Goal: Task Accomplishment & Management: Manage account settings

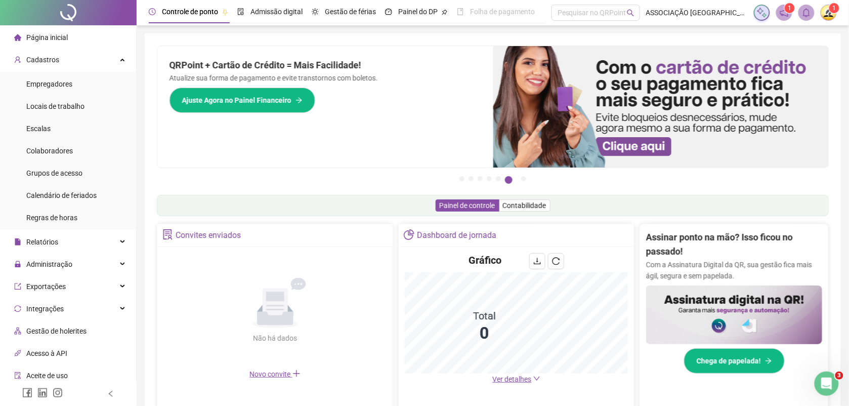
click at [36, 36] on span "Página inicial" at bounding box center [46, 37] width 41 height 8
click at [56, 266] on span "Administração" at bounding box center [49, 264] width 46 height 8
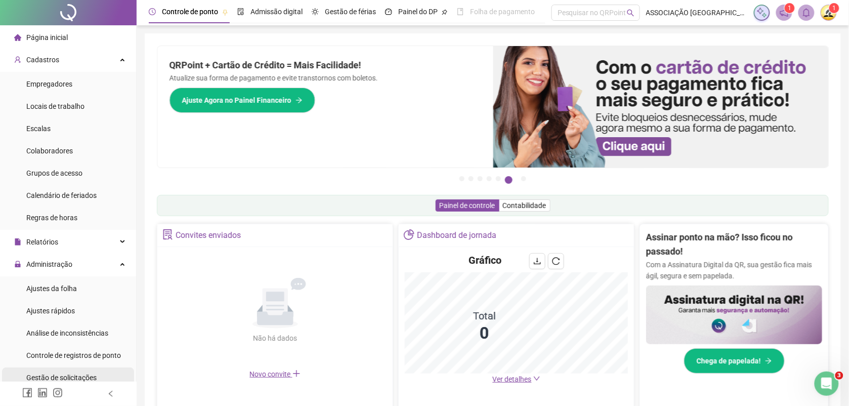
click at [77, 375] on span "Gestão de solicitações" at bounding box center [61, 377] width 70 height 8
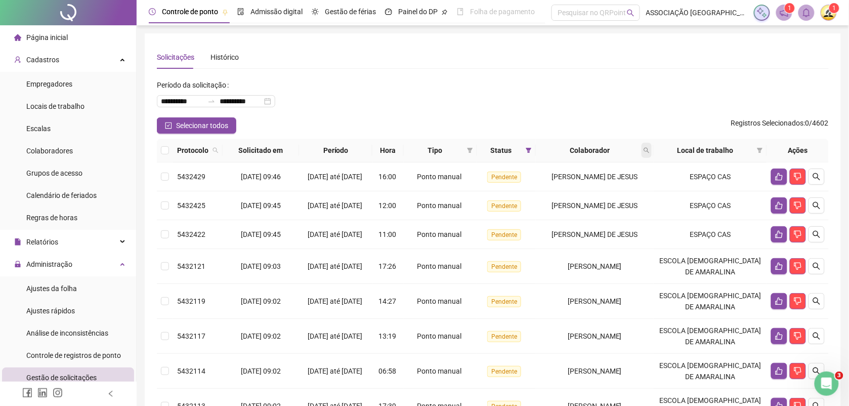
click at [650, 148] on icon "search" at bounding box center [647, 151] width 6 height 6
type input "*******"
click at [590, 189] on span "Buscar" at bounding box center [596, 190] width 22 height 11
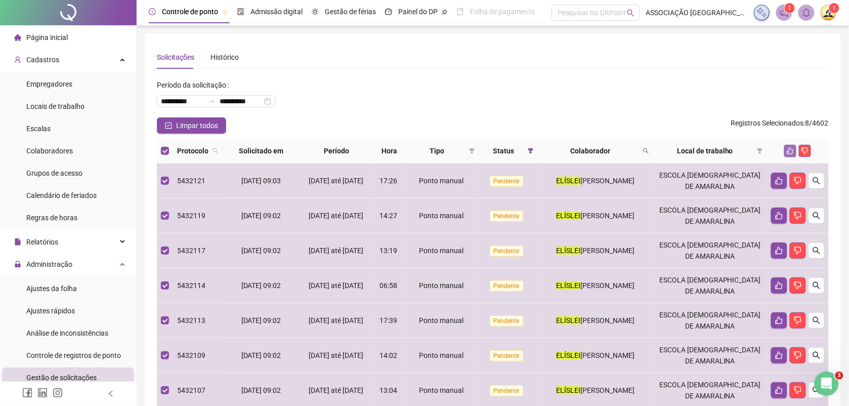
click at [789, 147] on icon "like" at bounding box center [790, 150] width 7 height 7
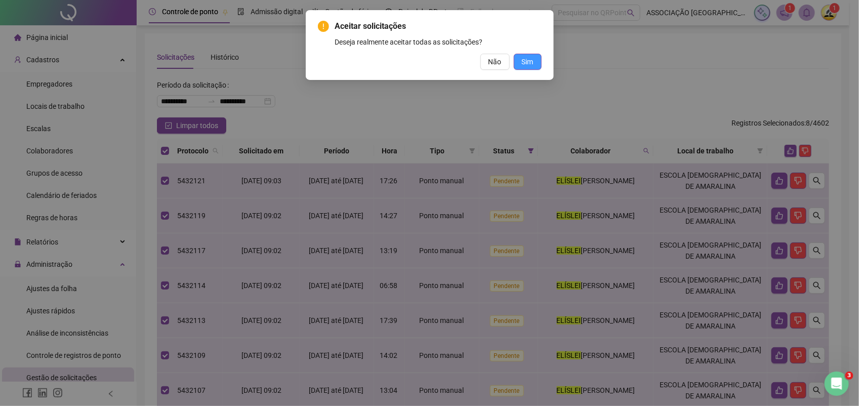
click at [524, 61] on span "Sim" at bounding box center [528, 61] width 12 height 11
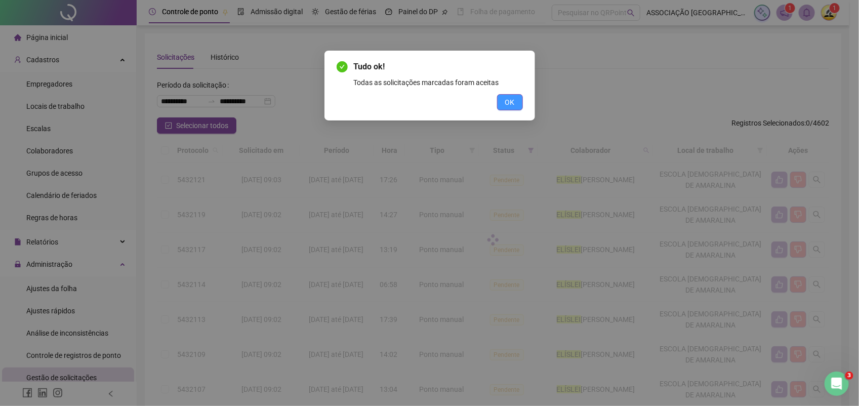
click at [510, 102] on span "OK" at bounding box center [510, 102] width 10 height 11
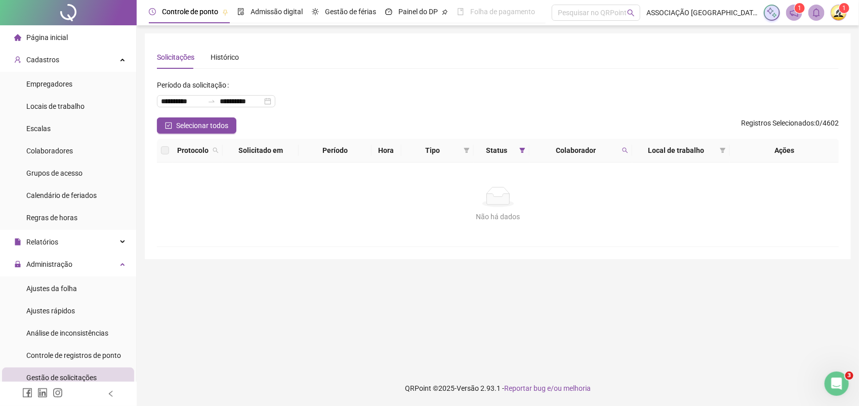
click at [47, 36] on span "Página inicial" at bounding box center [46, 37] width 41 height 8
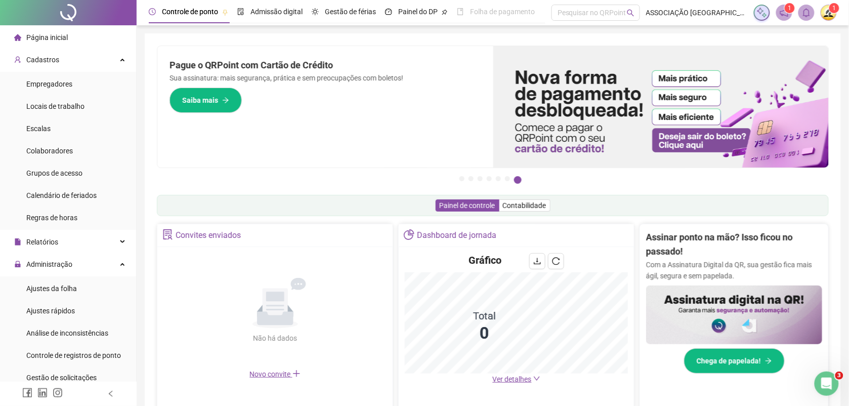
click at [831, 10] on sup "1" at bounding box center [834, 8] width 10 height 10
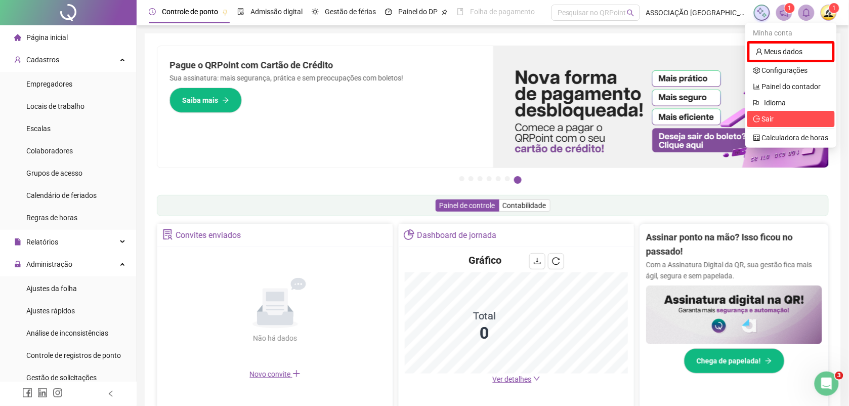
click at [765, 119] on span "Sair" at bounding box center [768, 119] width 12 height 8
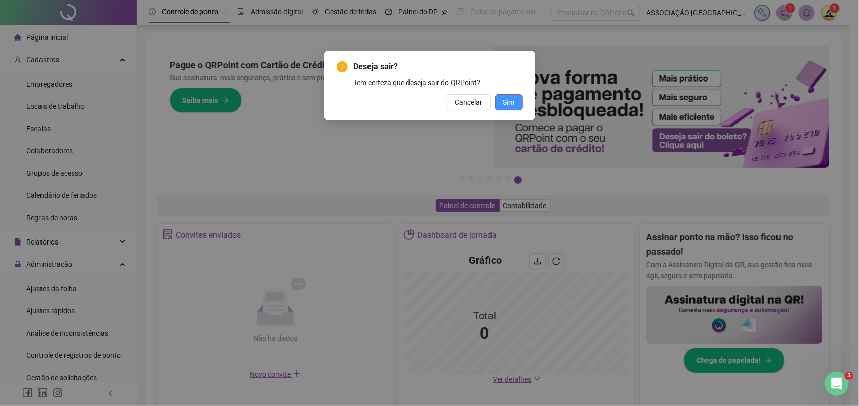
click at [509, 102] on span "Sim" at bounding box center [509, 102] width 12 height 11
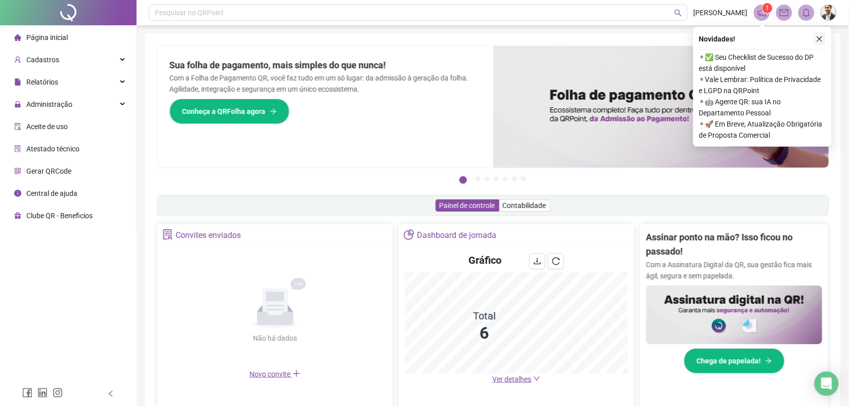
click at [818, 36] on icon "close" at bounding box center [820, 39] width 6 height 6
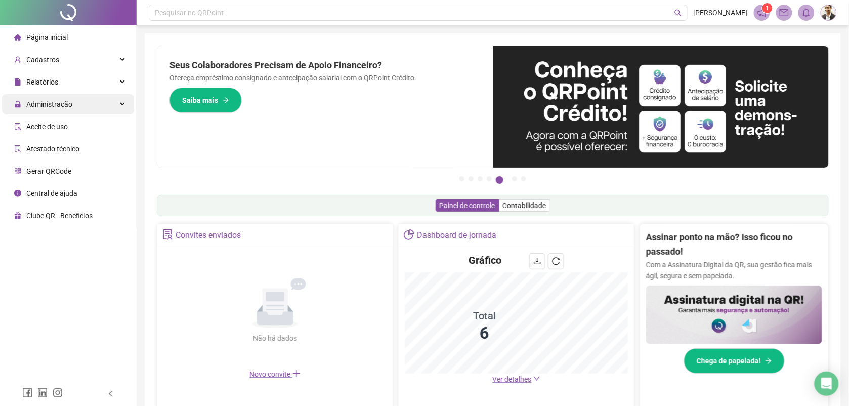
click at [67, 104] on span "Administração" at bounding box center [49, 104] width 46 height 8
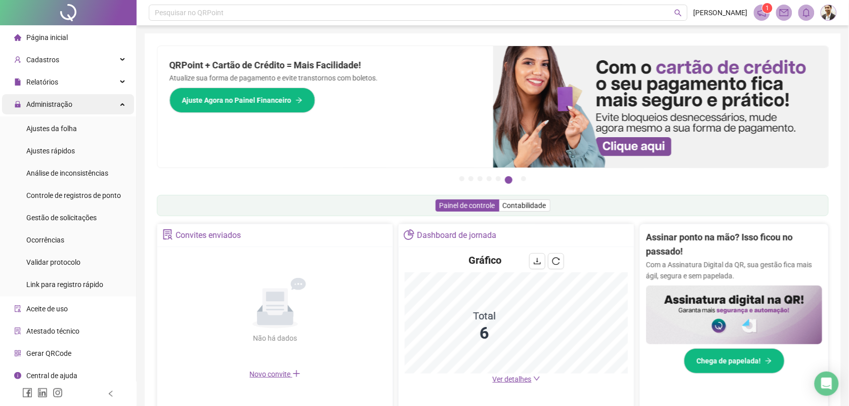
click at [71, 104] on div "Administração" at bounding box center [68, 104] width 132 height 20
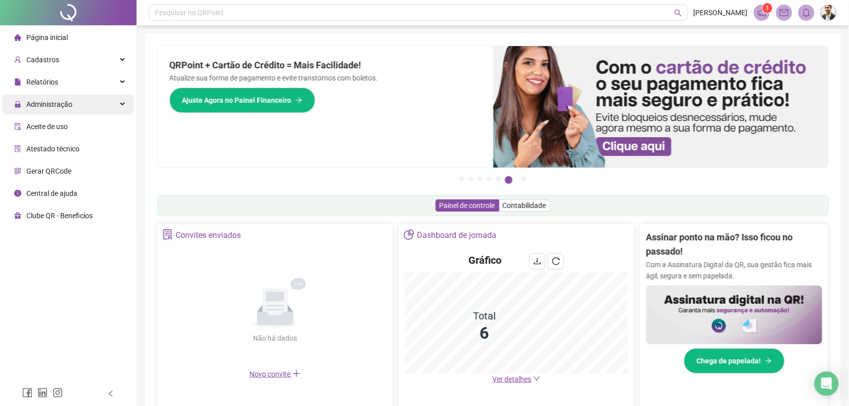
click at [71, 104] on div "Administração" at bounding box center [68, 104] width 132 height 20
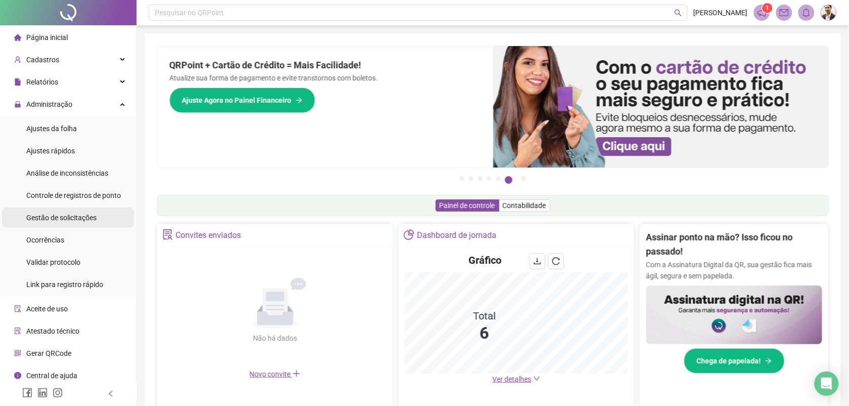
click at [71, 216] on span "Gestão de solicitações" at bounding box center [61, 218] width 70 height 8
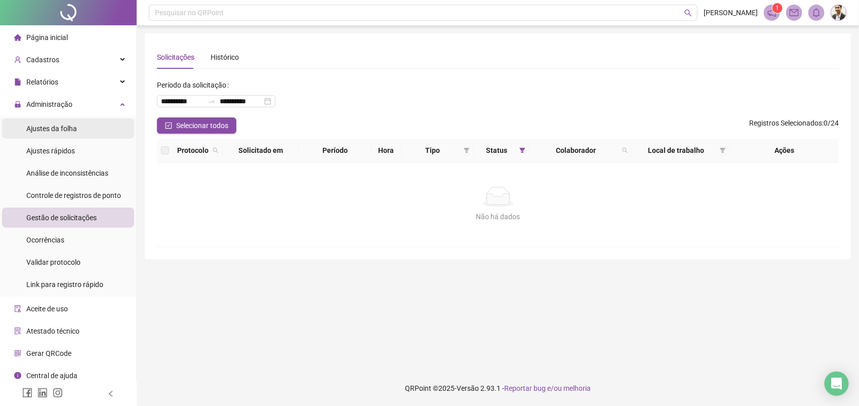
click at [69, 129] on span "Ajustes da folha" at bounding box center [51, 128] width 51 height 8
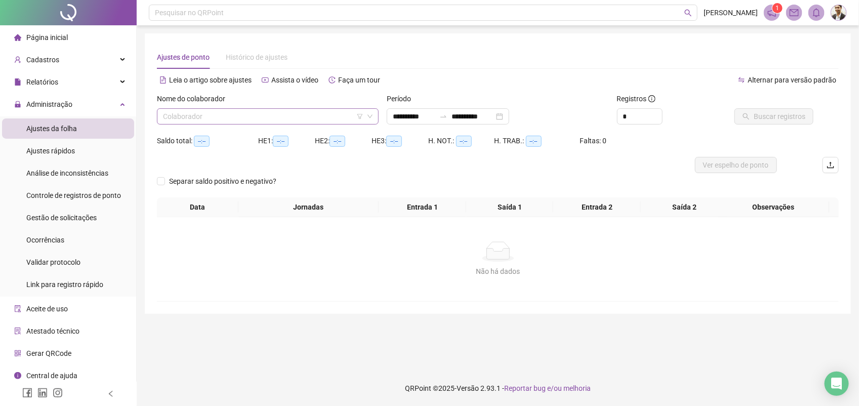
click at [202, 117] on input "search" at bounding box center [263, 116] width 200 height 15
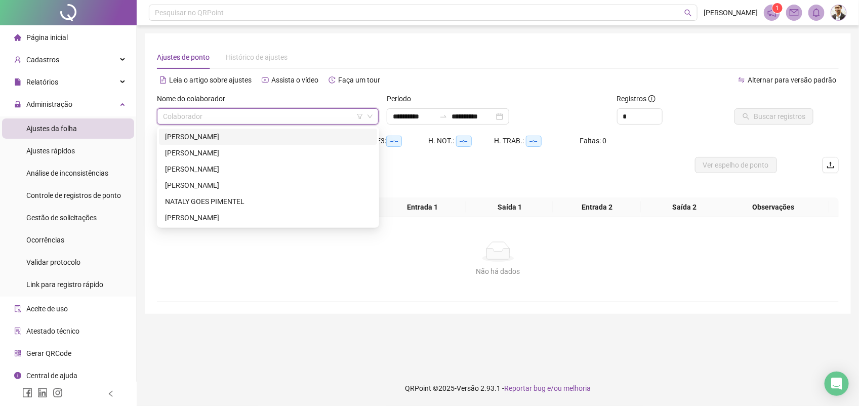
click at [211, 138] on div "AMANDA DA SILVA CORREIA" at bounding box center [268, 136] width 206 height 11
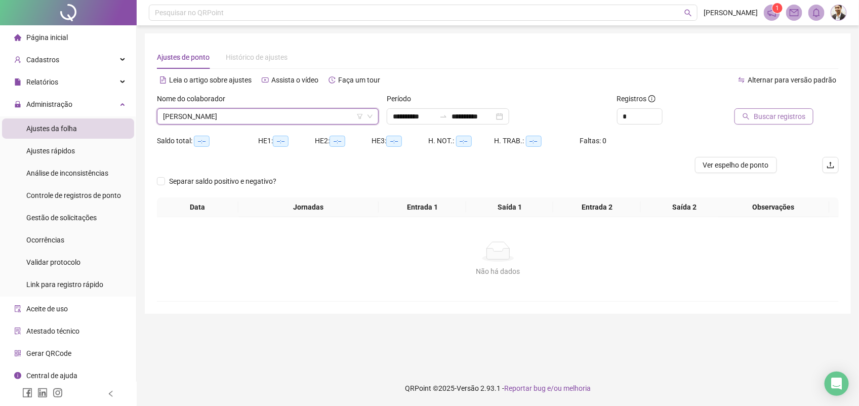
click at [763, 113] on span "Buscar registros" at bounding box center [779, 116] width 52 height 11
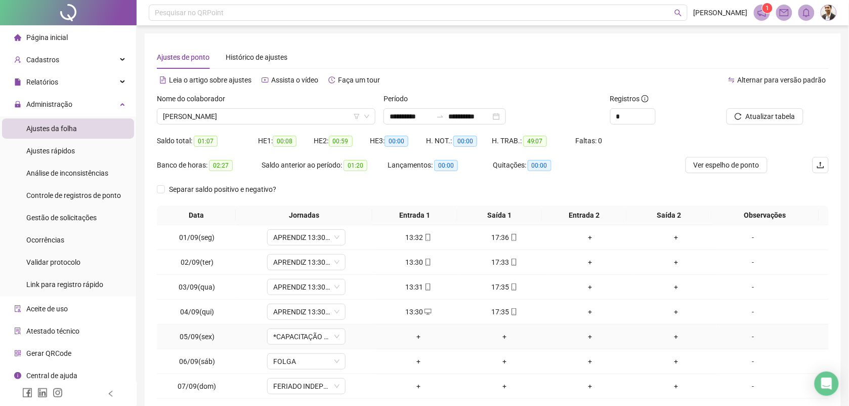
scroll to position [77, 0]
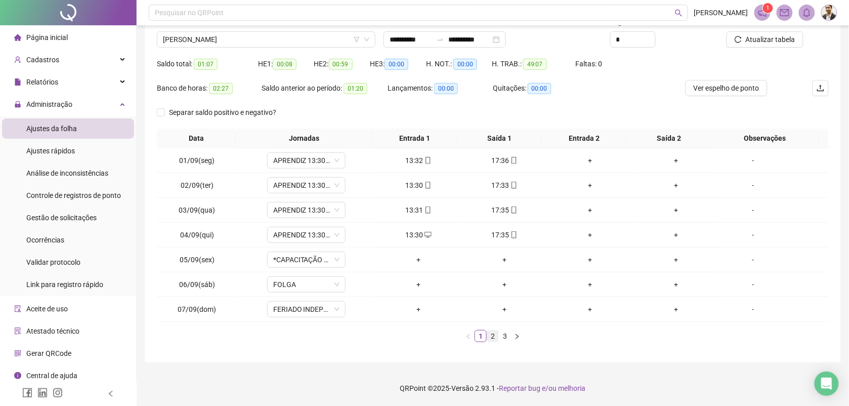
click at [492, 334] on link "2" at bounding box center [492, 335] width 11 height 11
click at [507, 335] on link "3" at bounding box center [504, 335] width 11 height 11
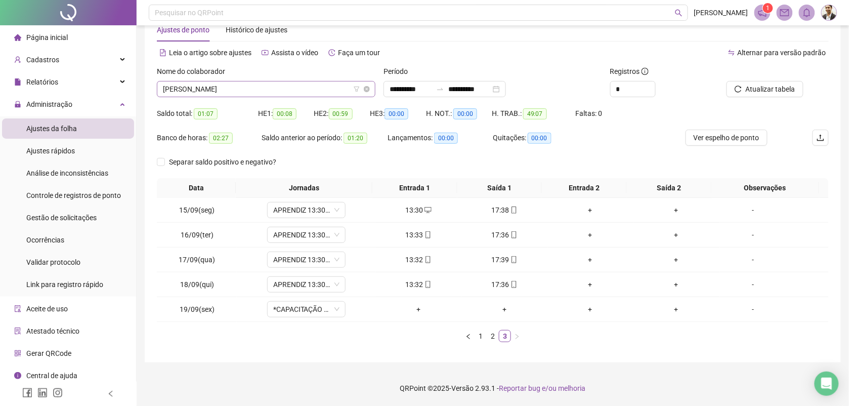
click at [263, 89] on span "AMANDA DA SILVA CORREIA" at bounding box center [266, 88] width 206 height 15
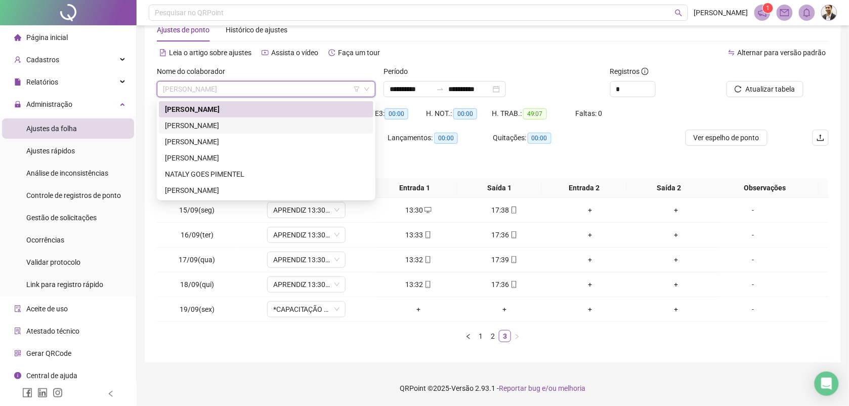
click at [235, 124] on div "ELAINE THAIS CERQUEIRA PEREIRA" at bounding box center [266, 125] width 202 height 11
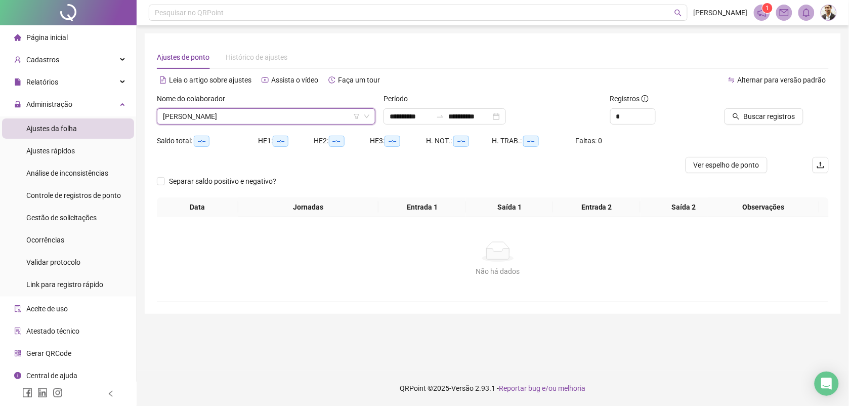
scroll to position [0, 0]
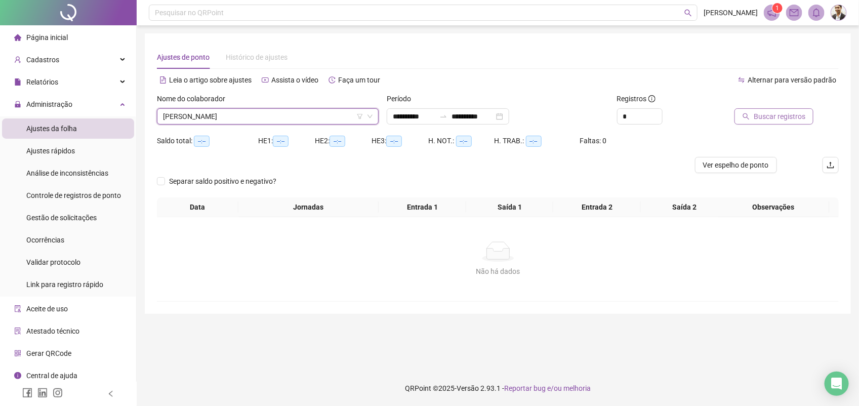
click at [764, 120] on span "Buscar registros" at bounding box center [779, 116] width 52 height 11
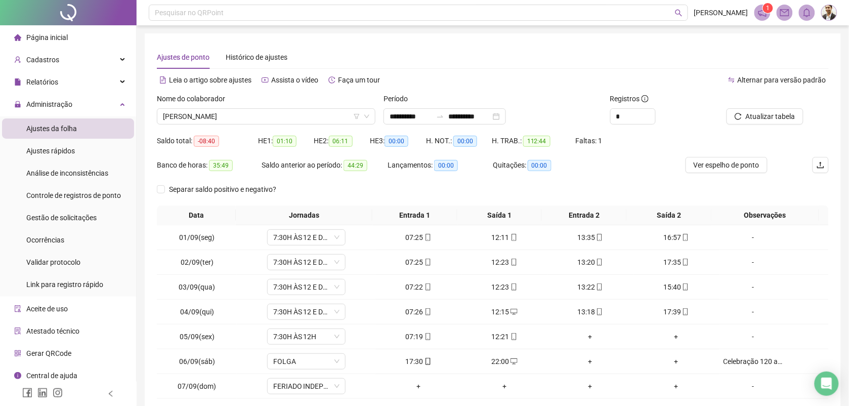
scroll to position [77, 0]
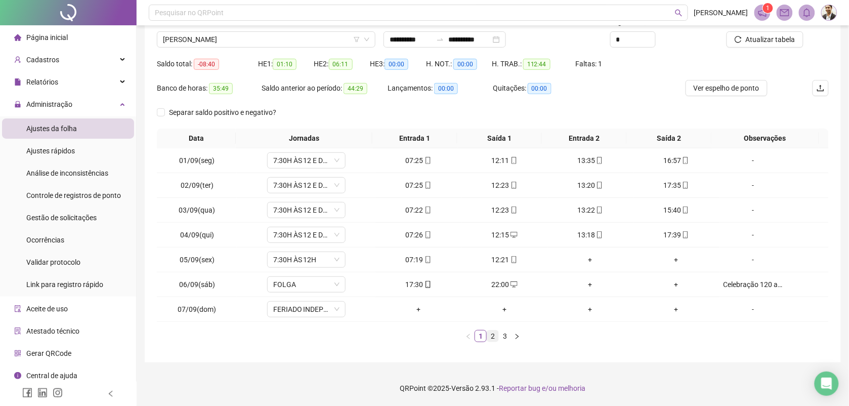
click at [495, 340] on link "2" at bounding box center [492, 335] width 11 height 11
click at [505, 339] on link "3" at bounding box center [504, 335] width 11 height 11
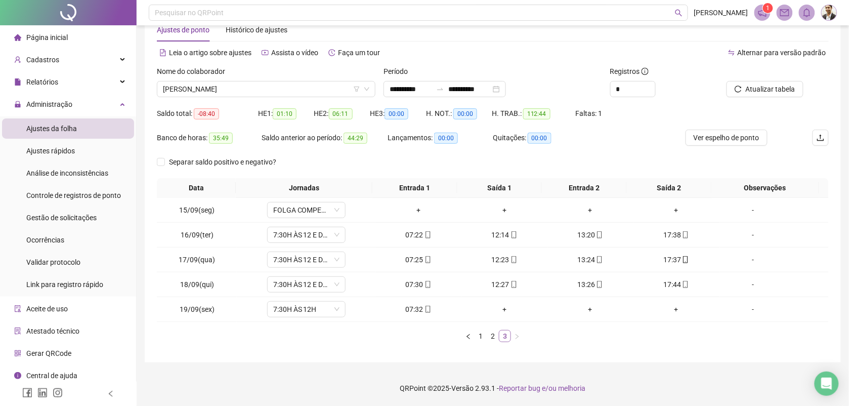
scroll to position [28, 0]
click at [277, 89] on span "ELAINE THAIS CERQUEIRA PEREIRA" at bounding box center [266, 88] width 206 height 15
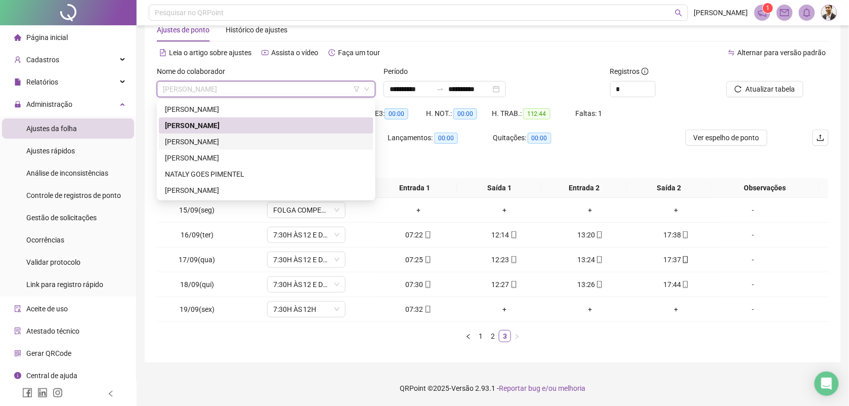
click at [229, 140] on div "LARISSA CHINWERE PACHECO OKEKE" at bounding box center [266, 141] width 202 height 11
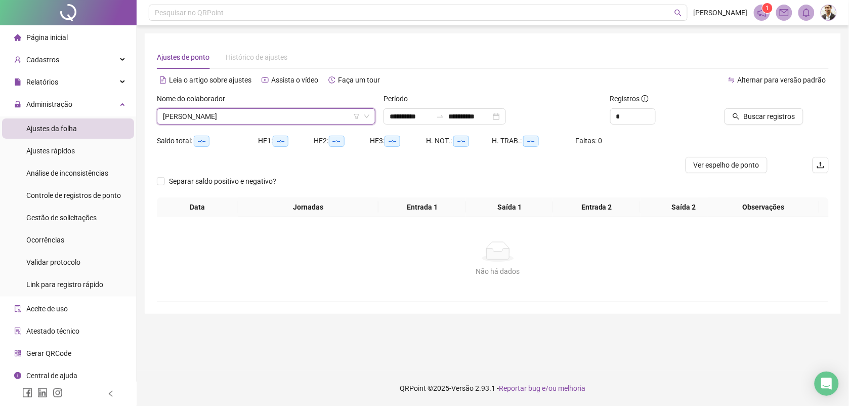
scroll to position [0, 0]
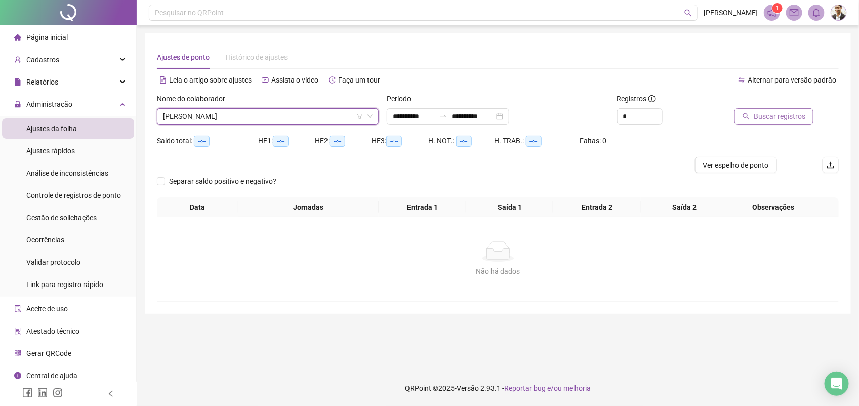
click at [775, 120] on span "Buscar registros" at bounding box center [779, 116] width 52 height 11
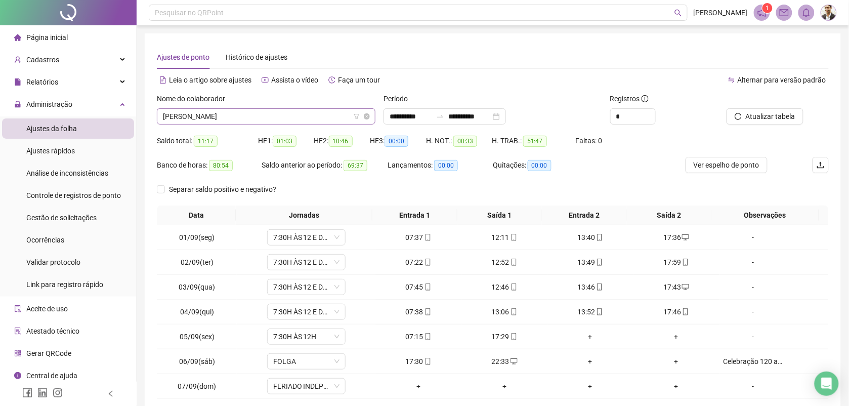
click at [291, 117] on span "LARISSA CHINWERE PACHECO OKEKE" at bounding box center [266, 116] width 206 height 15
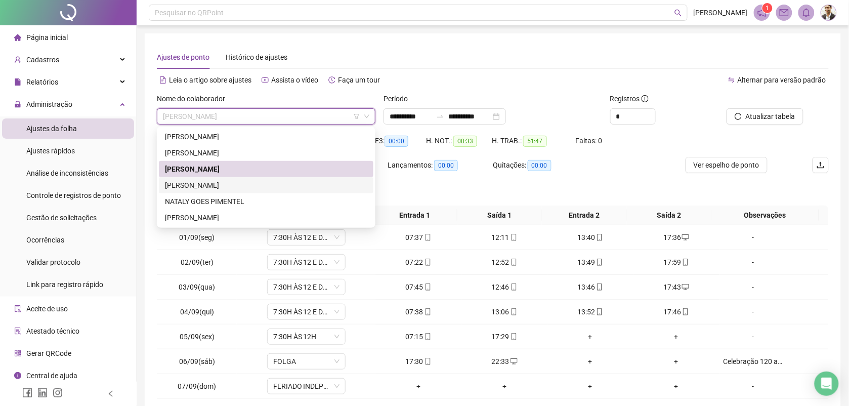
click at [231, 185] on div "LUCAS OLIVEIRA DE LIMA" at bounding box center [266, 185] width 202 height 11
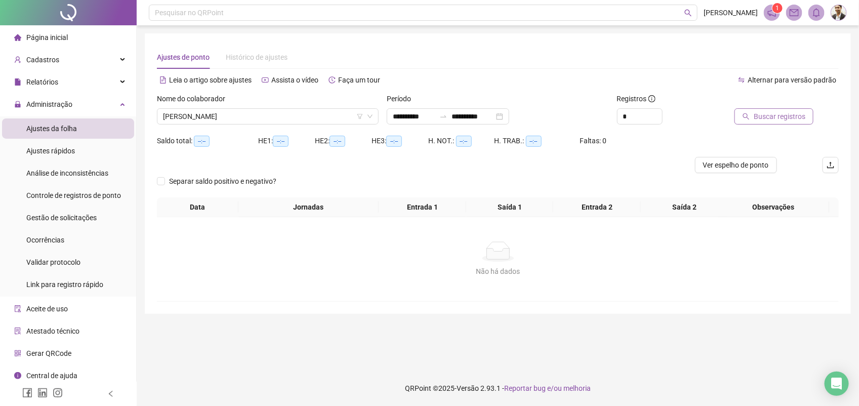
click at [776, 111] on span "Buscar registros" at bounding box center [779, 116] width 52 height 11
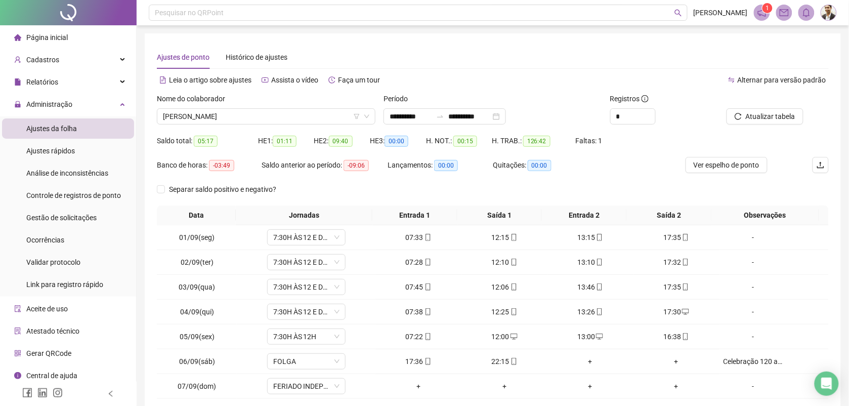
scroll to position [77, 0]
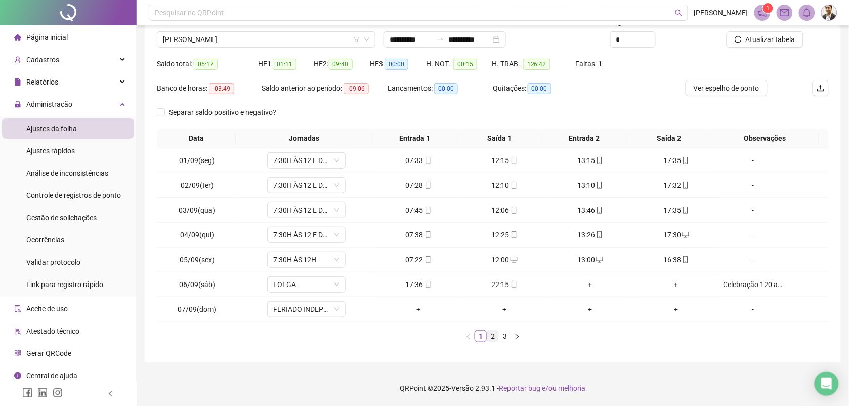
click at [494, 338] on link "2" at bounding box center [492, 335] width 11 height 11
click at [502, 337] on link "3" at bounding box center [504, 335] width 11 height 11
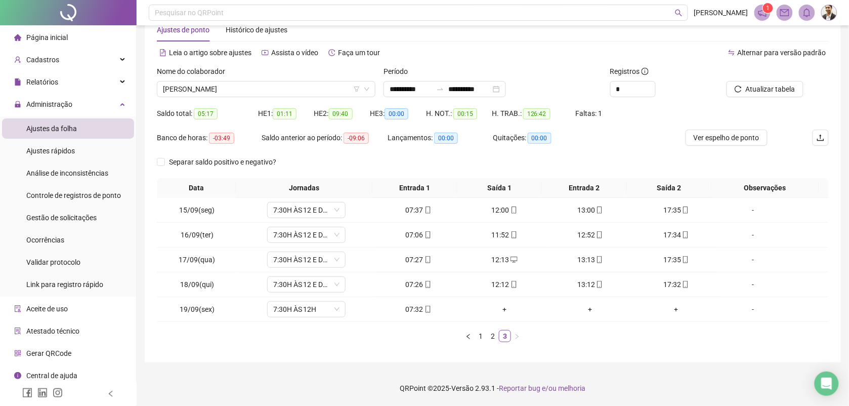
click at [271, 97] on div "Nome do colaborador LUCAS OLIVEIRA DE LIMA" at bounding box center [266, 85] width 227 height 39
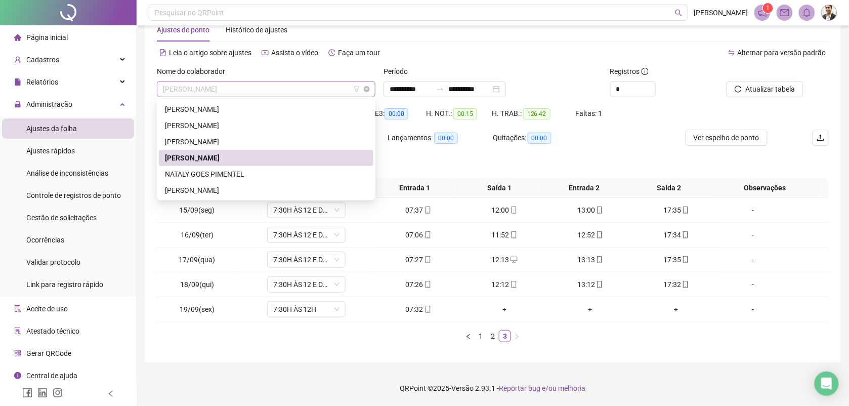
click at [267, 87] on span "LUCAS OLIVEIRA DE LIMA" at bounding box center [266, 88] width 206 height 15
click at [231, 169] on div "NATALY GOES PIMENTEL" at bounding box center [266, 174] width 202 height 11
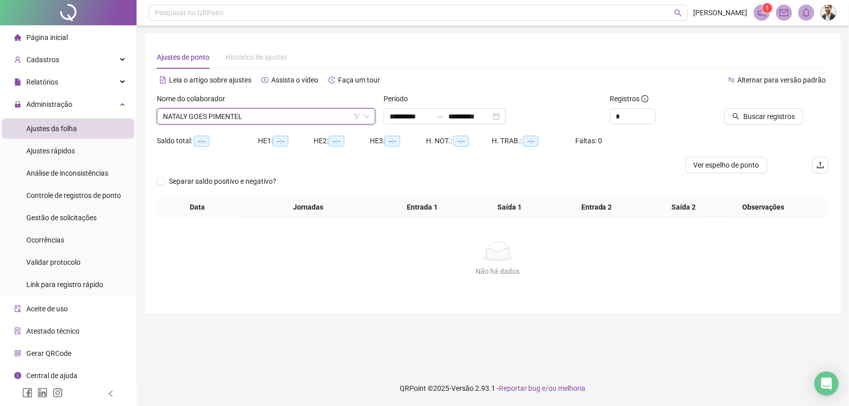
scroll to position [0, 0]
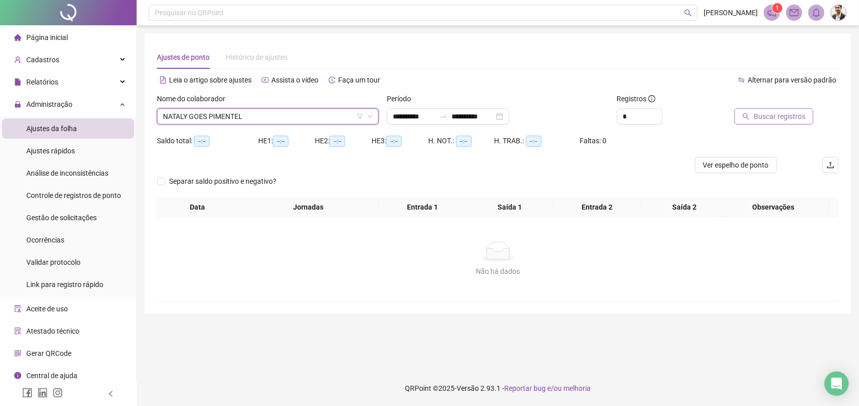
click at [777, 115] on span "Buscar registros" at bounding box center [779, 116] width 52 height 11
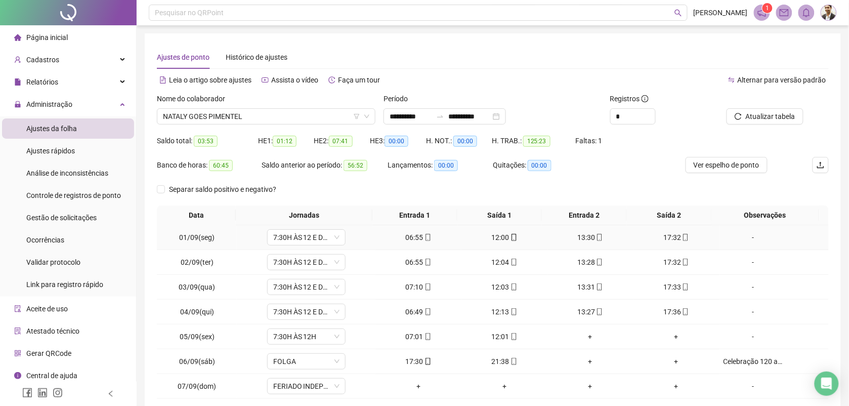
scroll to position [77, 0]
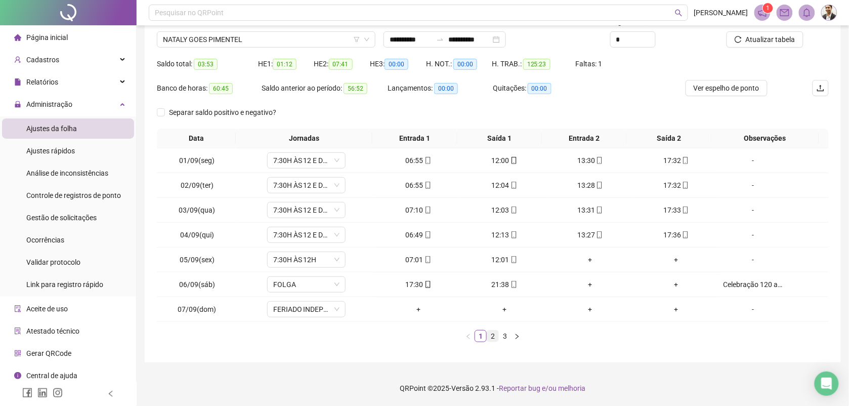
click at [492, 334] on link "2" at bounding box center [492, 335] width 11 height 11
click at [504, 337] on link "3" at bounding box center [504, 335] width 11 height 11
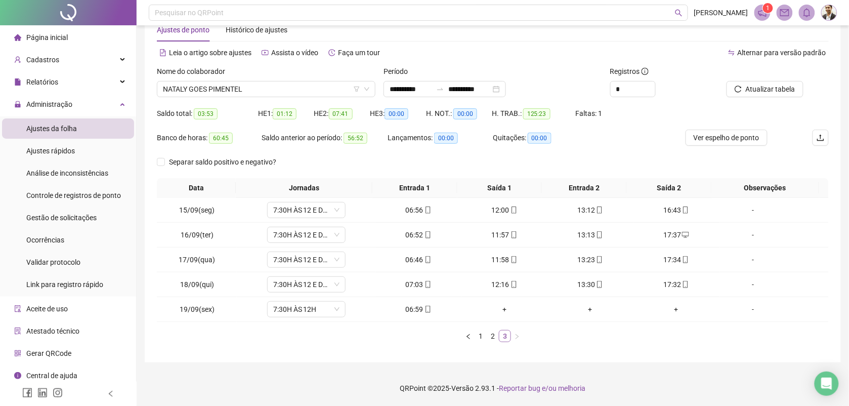
scroll to position [28, 0]
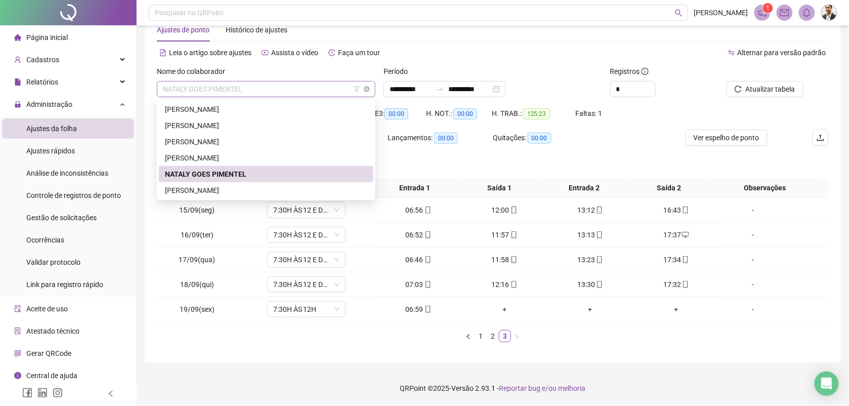
click at [239, 90] on span "NATALY GOES PIMENTEL" at bounding box center [266, 88] width 206 height 15
click at [215, 190] on div "RUBENS ROSA DE OLIVEIRA" at bounding box center [266, 190] width 202 height 11
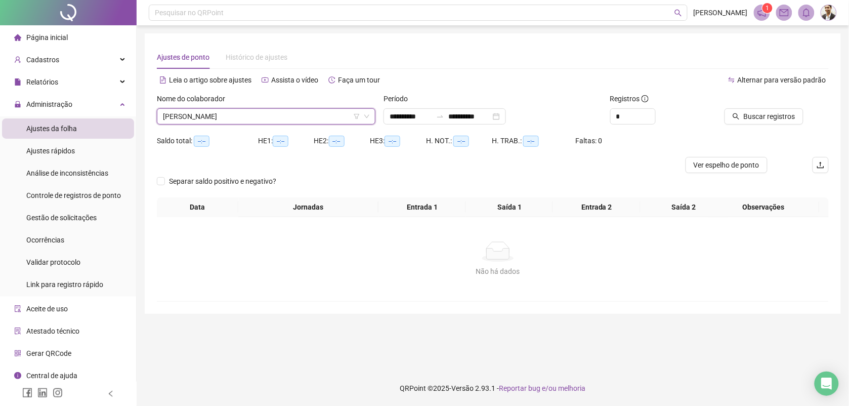
scroll to position [0, 0]
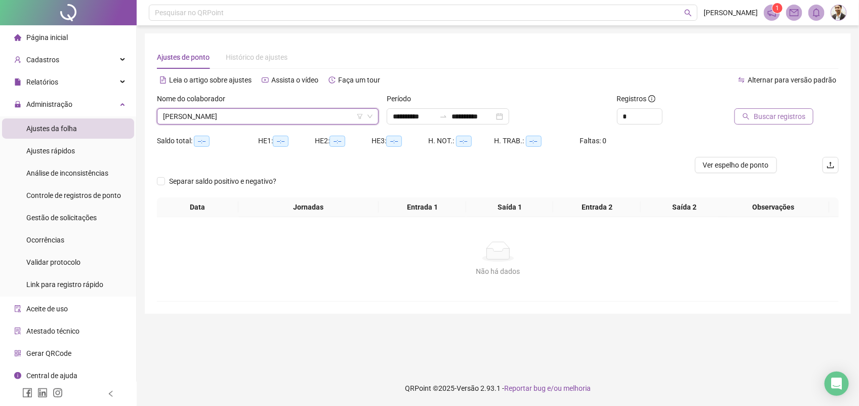
click at [783, 111] on span "Buscar registros" at bounding box center [779, 116] width 52 height 11
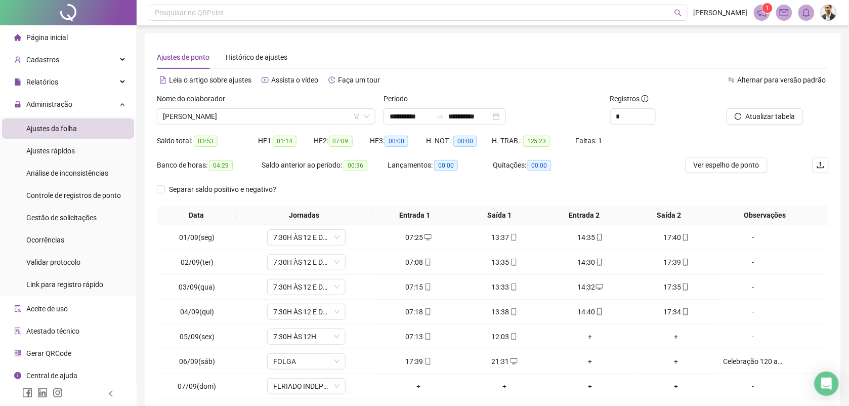
scroll to position [77, 0]
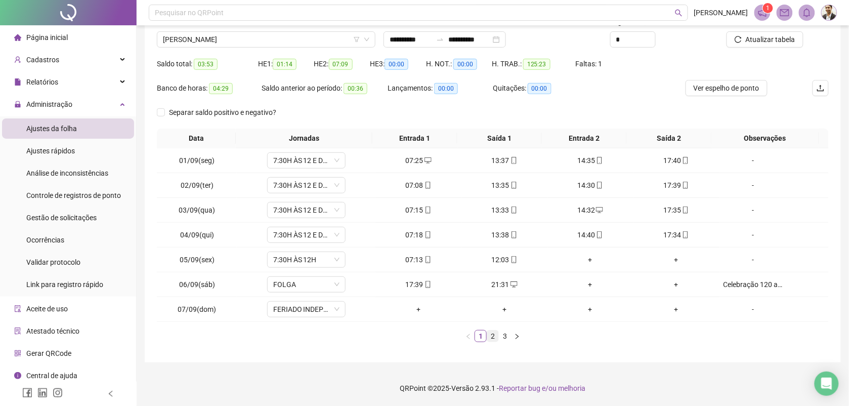
click at [492, 338] on link "2" at bounding box center [492, 335] width 11 height 11
click at [507, 335] on link "3" at bounding box center [504, 335] width 11 height 11
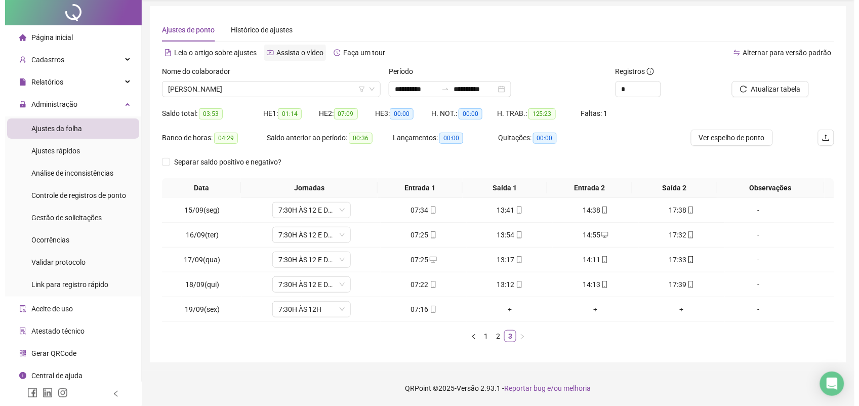
scroll to position [0, 0]
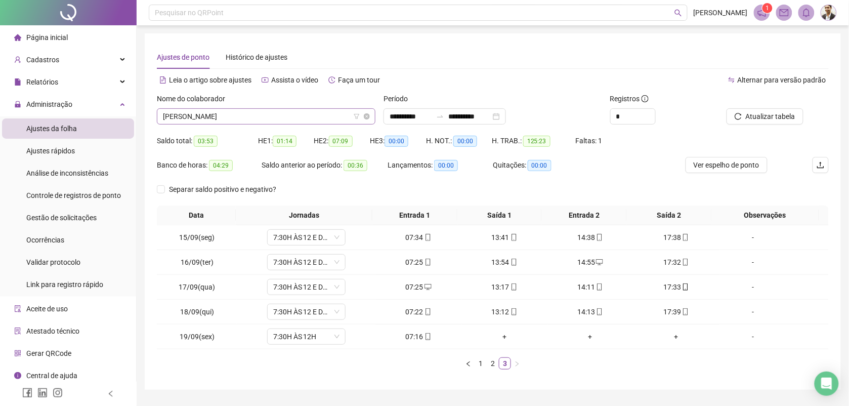
click at [257, 115] on span "RUBENS ROSA DE OLIVEIRA" at bounding box center [266, 116] width 206 height 15
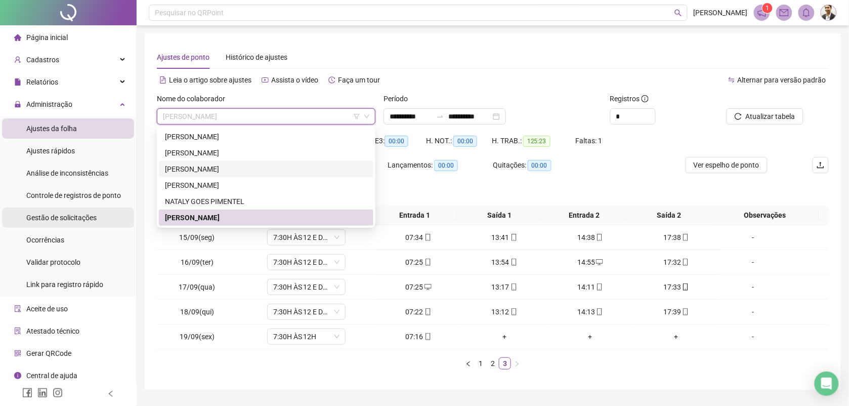
click at [77, 217] on span "Gestão de solicitações" at bounding box center [61, 218] width 70 height 8
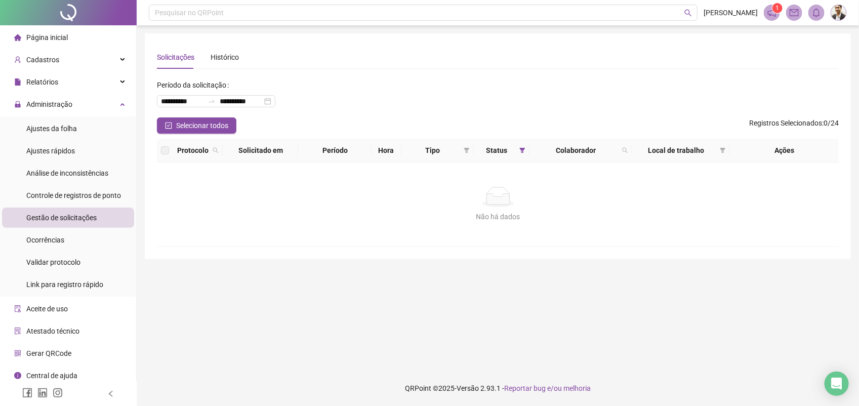
click at [835, 12] on img at bounding box center [838, 12] width 15 height 15
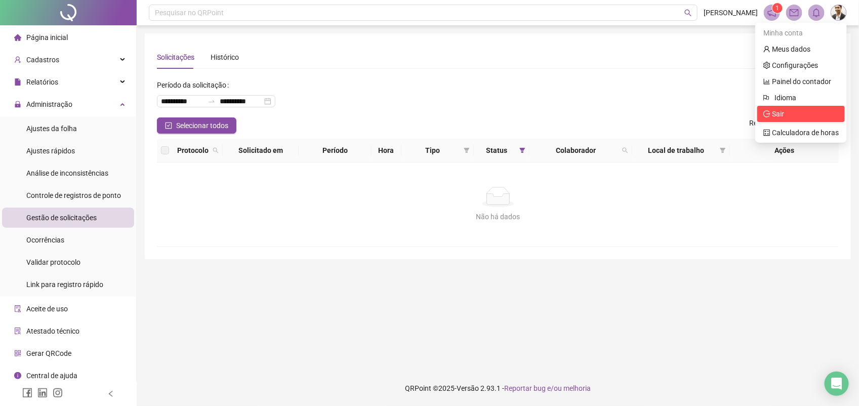
click at [785, 117] on span "Sair" at bounding box center [800, 113] width 75 height 11
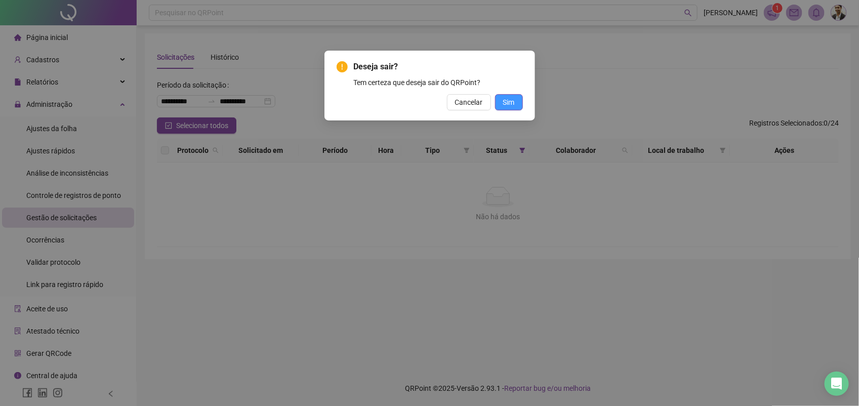
click at [509, 102] on span "Sim" at bounding box center [509, 102] width 12 height 11
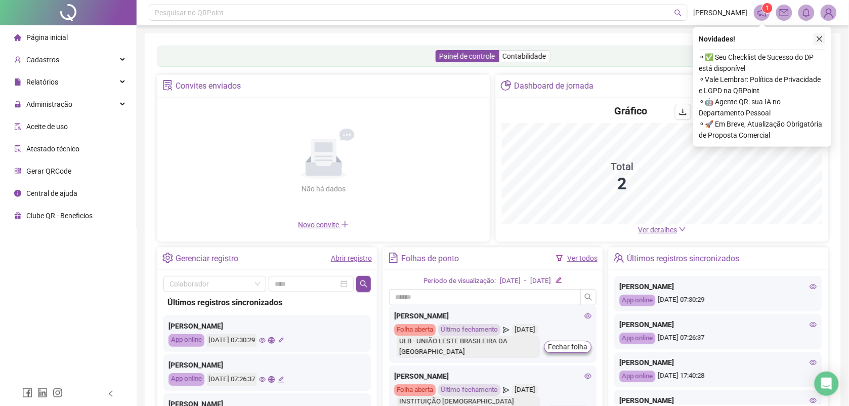
click at [818, 38] on icon "close" at bounding box center [819, 38] width 7 height 7
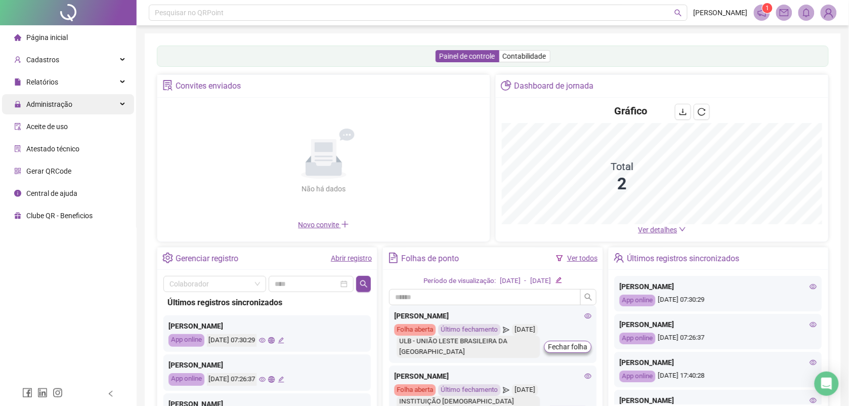
click at [49, 104] on span "Administração" at bounding box center [49, 104] width 46 height 8
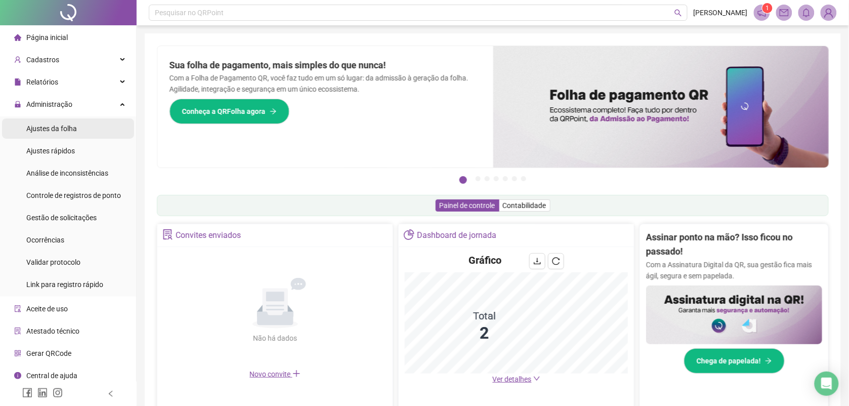
click at [53, 124] on span "Ajustes da folha" at bounding box center [51, 128] width 51 height 8
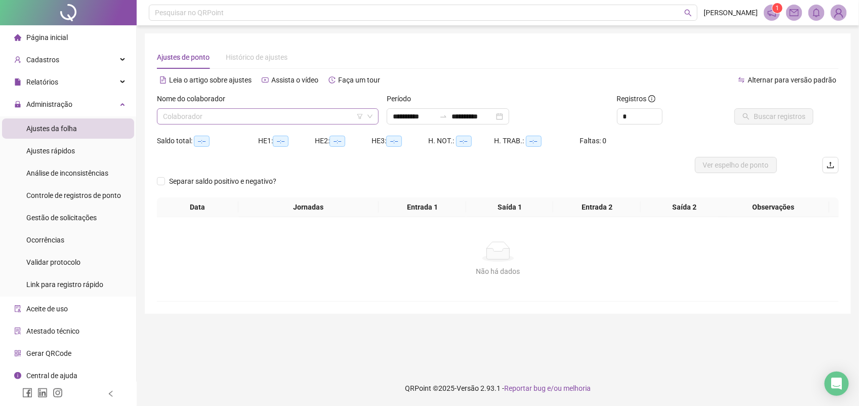
click at [178, 112] on input "search" at bounding box center [263, 116] width 200 height 15
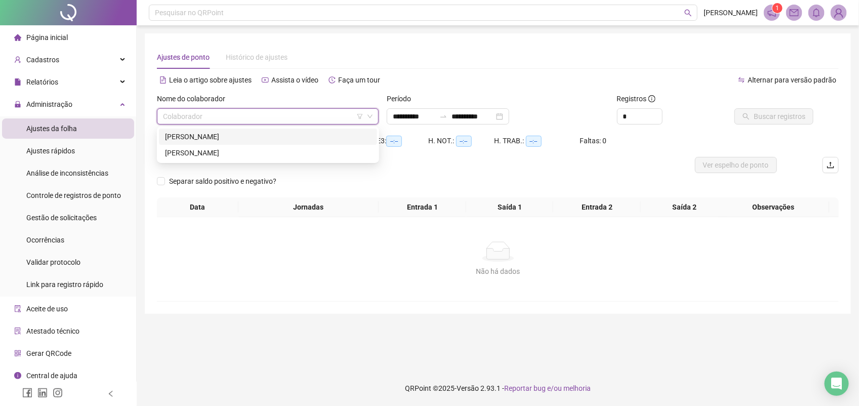
click at [183, 135] on div "[PERSON_NAME]" at bounding box center [268, 136] width 206 height 11
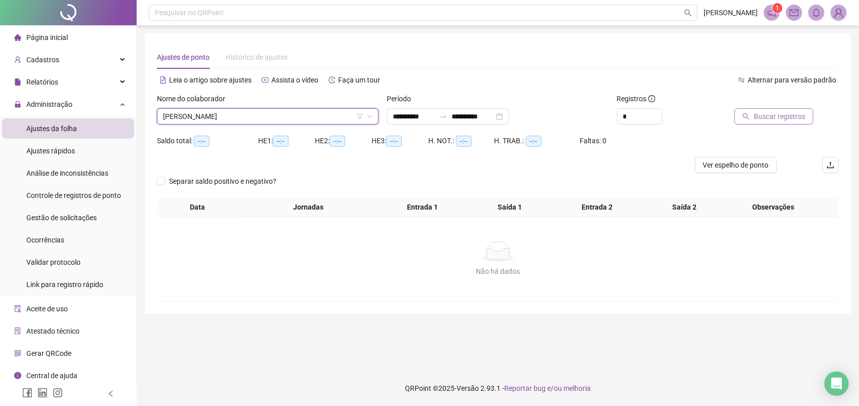
click at [758, 113] on span "Buscar registros" at bounding box center [779, 116] width 52 height 11
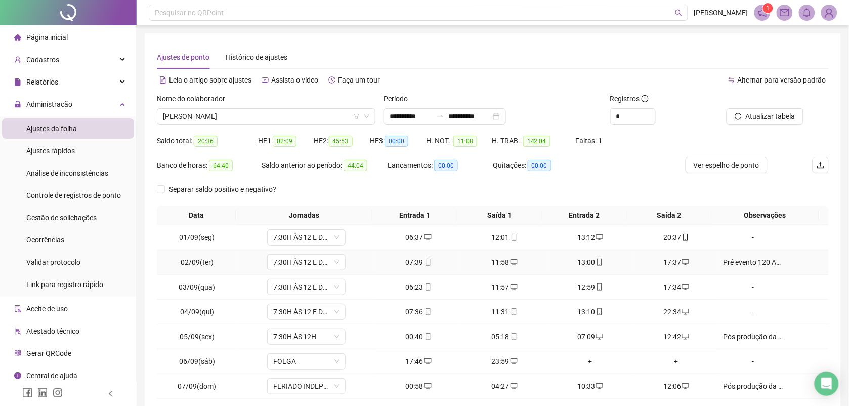
scroll to position [77, 0]
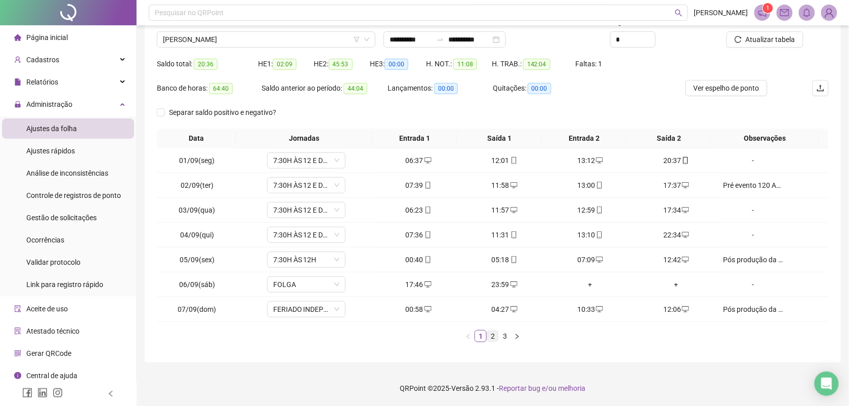
click at [496, 337] on link "2" at bounding box center [492, 335] width 11 height 11
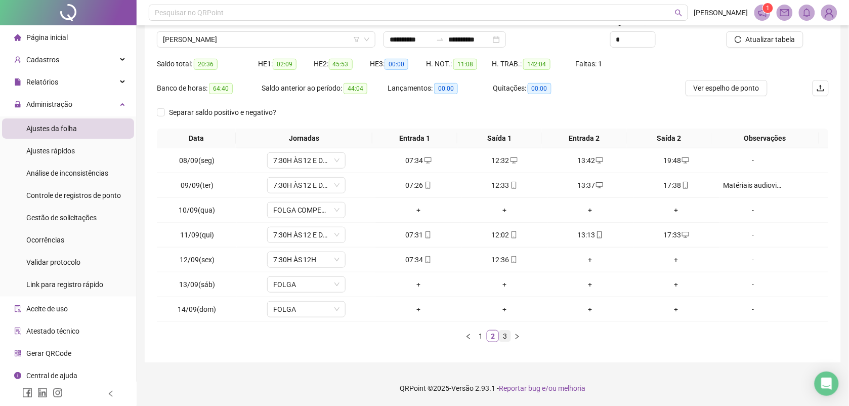
click at [507, 334] on link "3" at bounding box center [504, 335] width 11 height 11
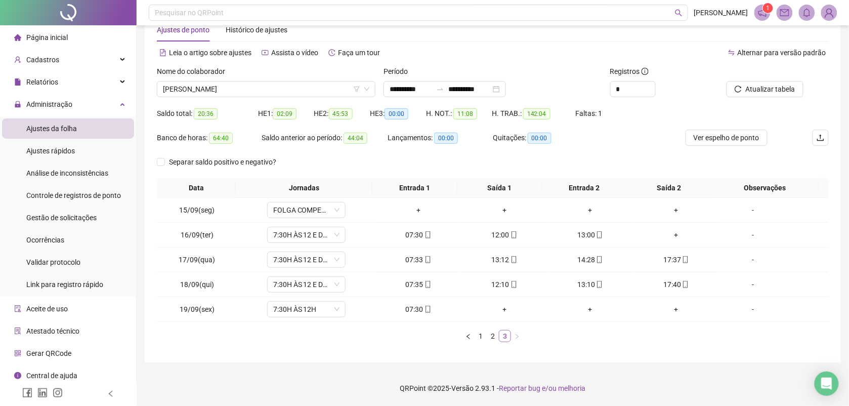
scroll to position [28, 0]
click at [72, 211] on div "Gestão de solicitações" at bounding box center [61, 217] width 70 height 20
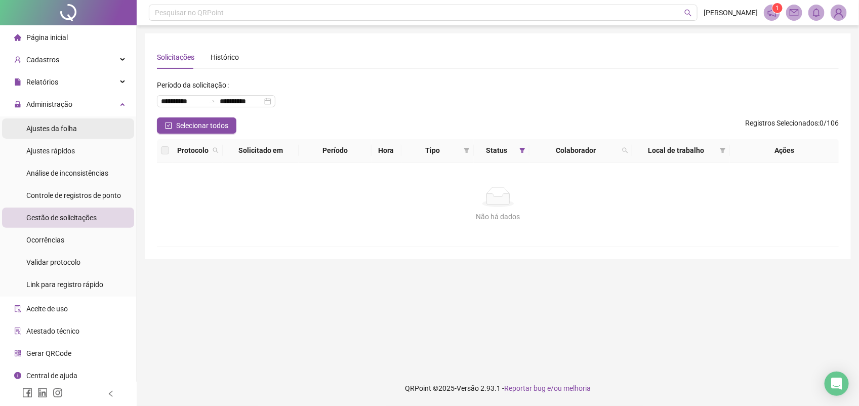
click at [62, 125] on span "Ajustes da folha" at bounding box center [51, 128] width 51 height 8
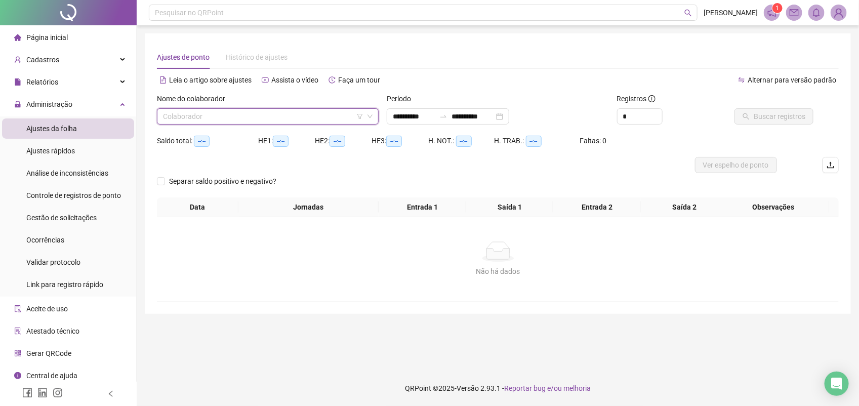
click at [178, 112] on input "search" at bounding box center [263, 116] width 200 height 15
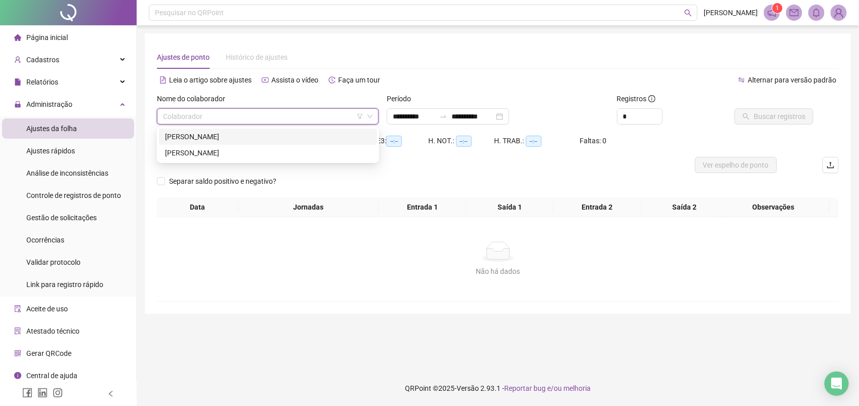
click at [196, 137] on div "[PERSON_NAME]" at bounding box center [268, 136] width 206 height 11
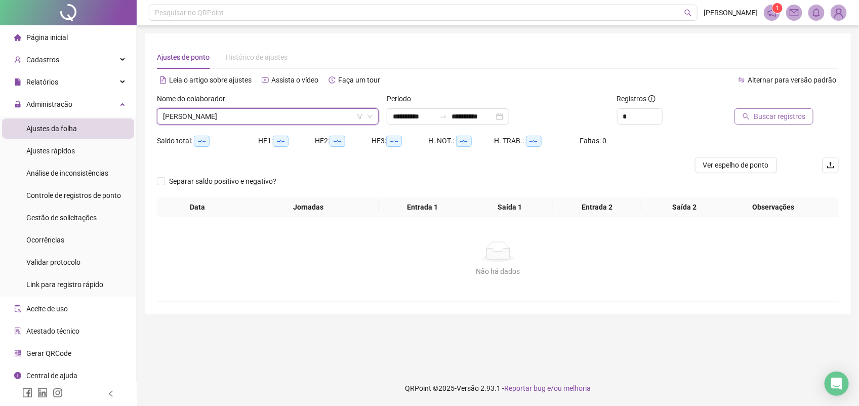
click at [763, 115] on span "Buscar registros" at bounding box center [779, 116] width 52 height 11
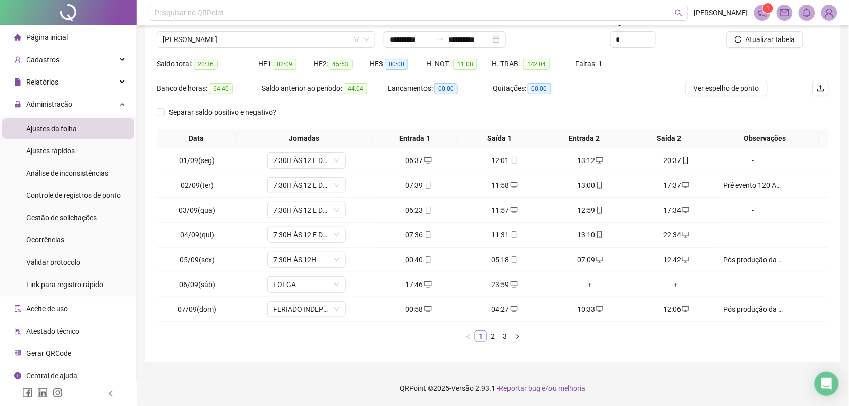
scroll to position [14, 0]
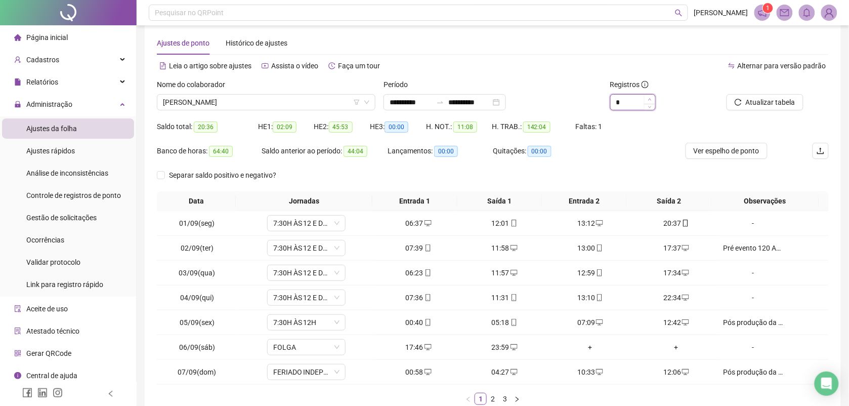
click at [651, 98] on icon "up" at bounding box center [650, 100] width 4 height 4
type input "*"
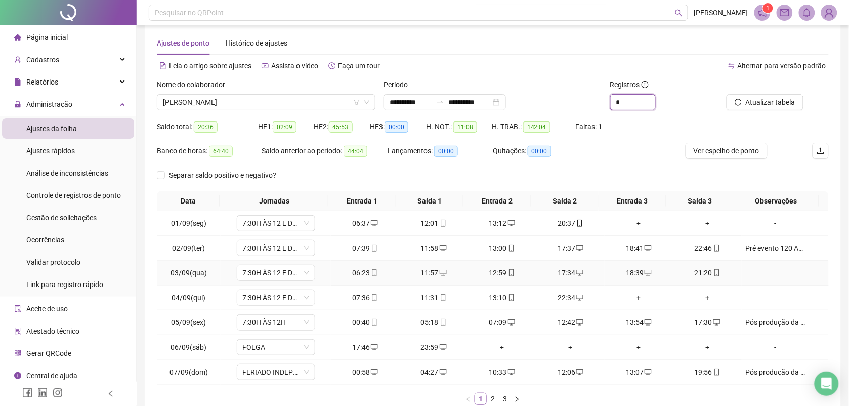
scroll to position [77, 0]
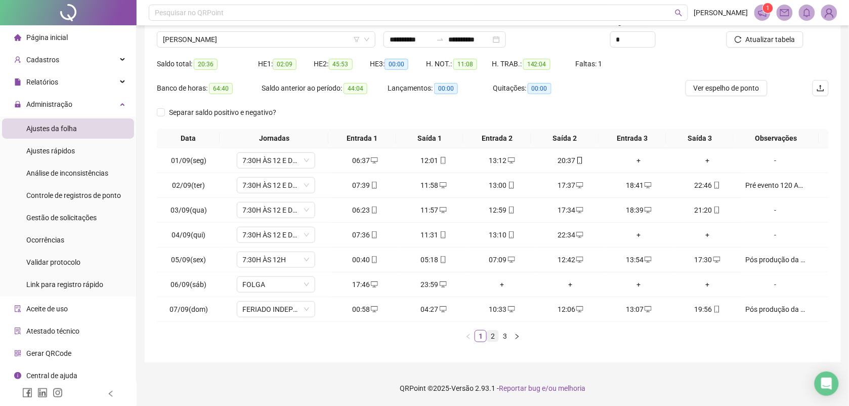
click at [494, 337] on link "2" at bounding box center [492, 335] width 11 height 11
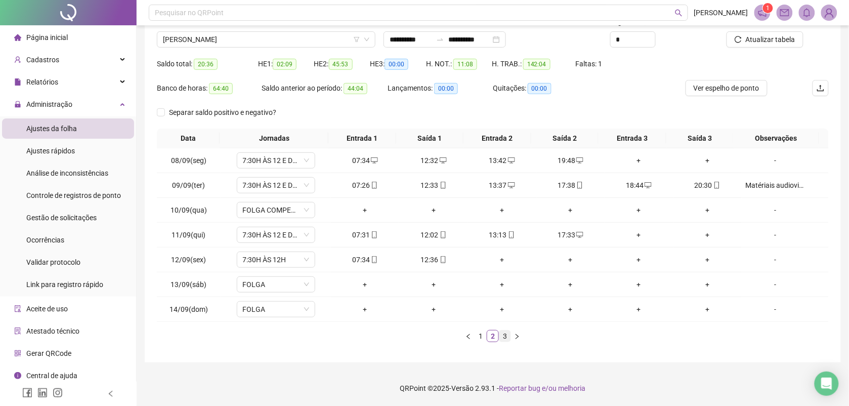
click at [503, 333] on link "3" at bounding box center [504, 335] width 11 height 11
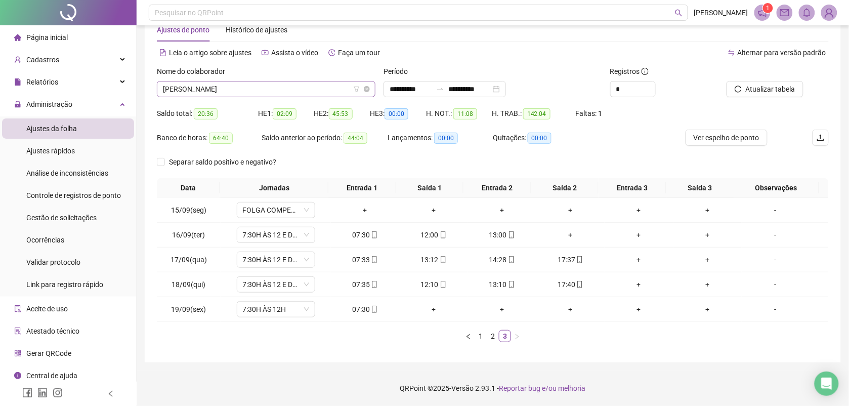
click at [267, 87] on span "[PERSON_NAME]" at bounding box center [266, 88] width 206 height 15
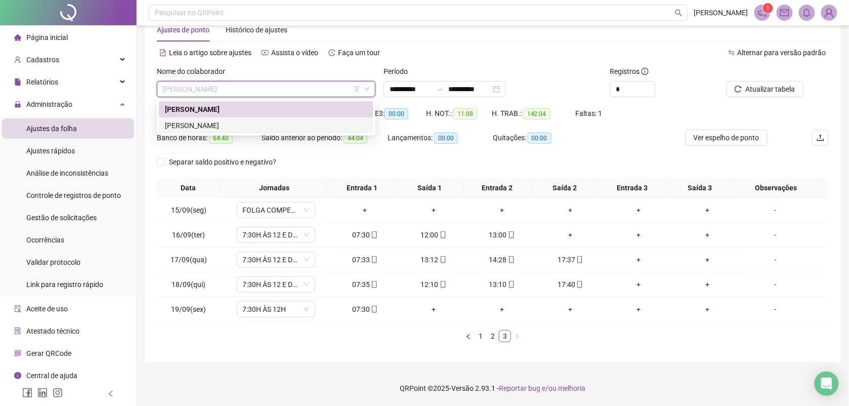
click at [239, 123] on div "[PERSON_NAME]" at bounding box center [266, 125] width 202 height 11
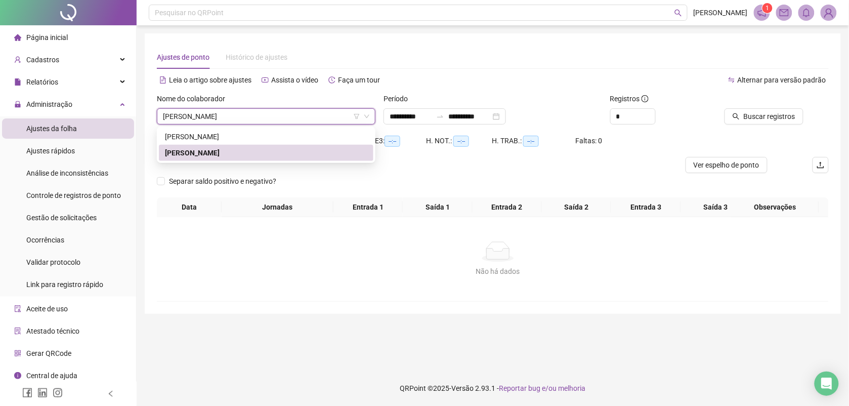
scroll to position [0, 0]
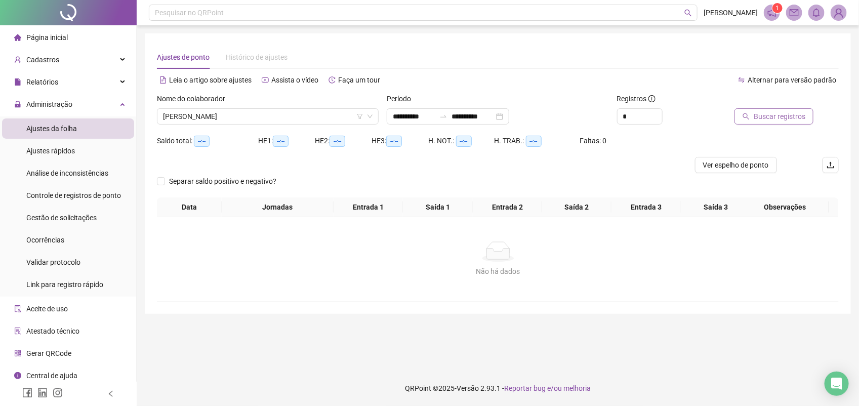
click at [762, 115] on span "Buscar registros" at bounding box center [779, 116] width 52 height 11
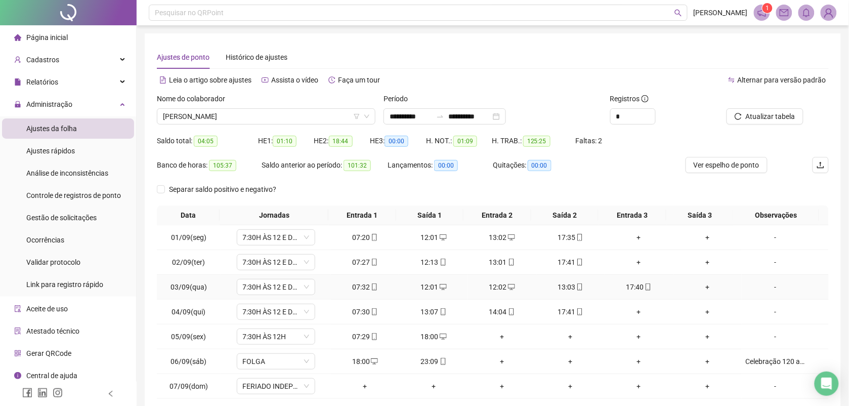
click at [440, 284] on icon "desktop" at bounding box center [443, 286] width 7 height 7
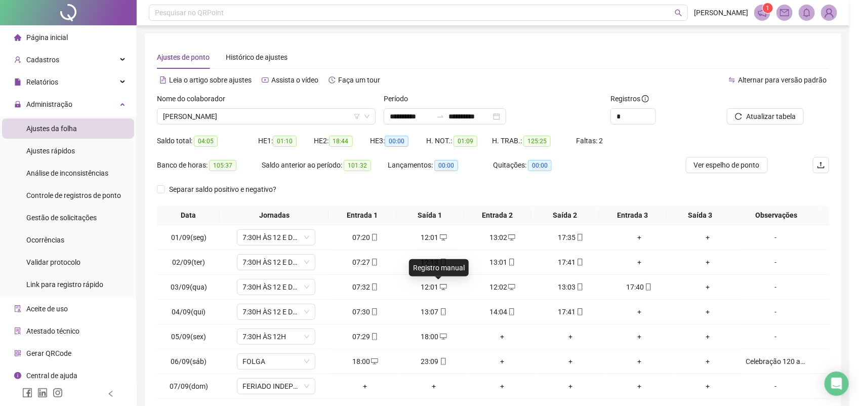
type input "**********"
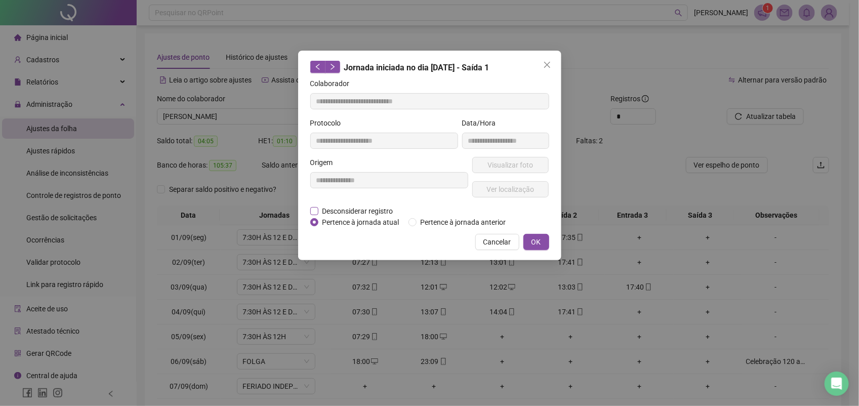
click at [349, 209] on span "Desconsiderar registro" at bounding box center [357, 210] width 79 height 11
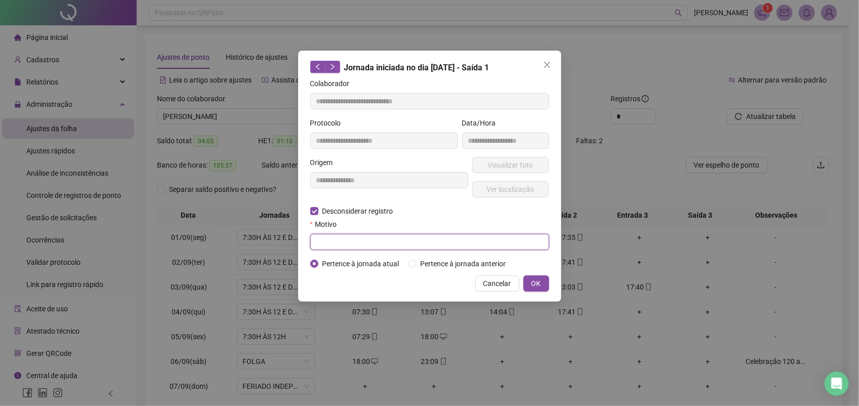
click at [350, 242] on input "text" at bounding box center [429, 242] width 239 height 16
type input "********"
click at [537, 284] on span "OK" at bounding box center [536, 283] width 10 height 11
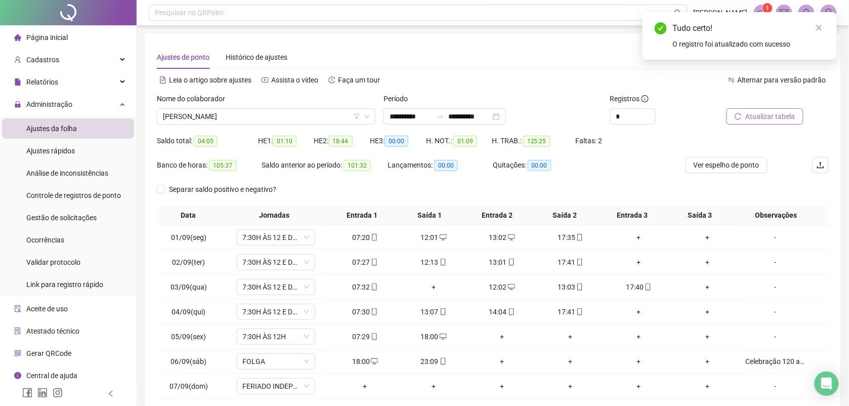
click at [772, 123] on button "Atualizar tabela" at bounding box center [765, 116] width 77 height 16
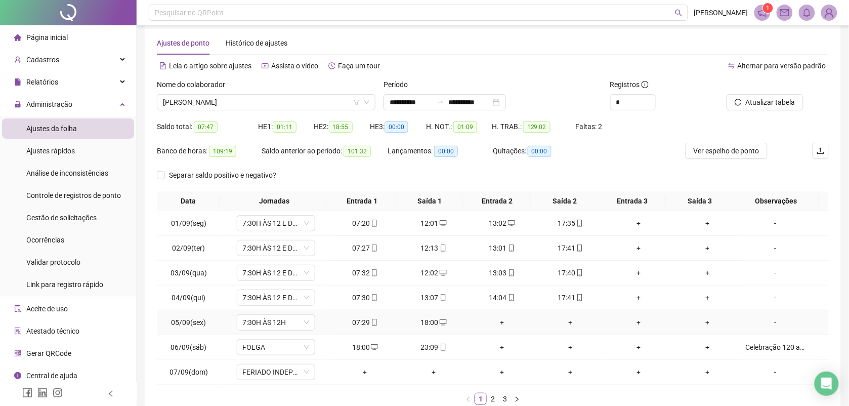
scroll to position [77, 0]
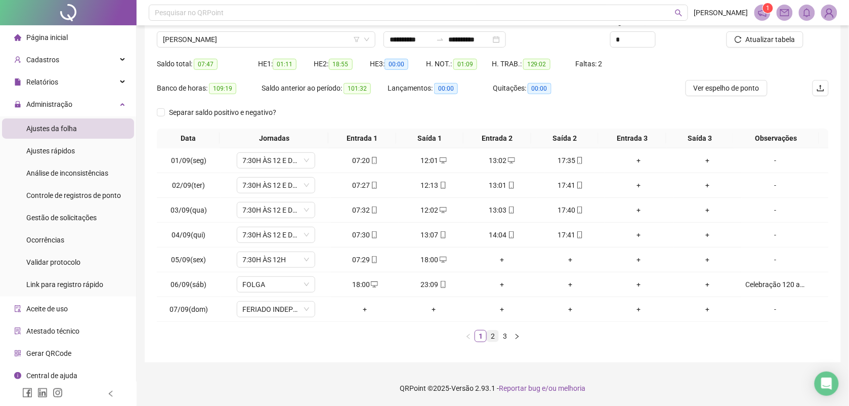
click at [493, 339] on link "2" at bounding box center [492, 335] width 11 height 11
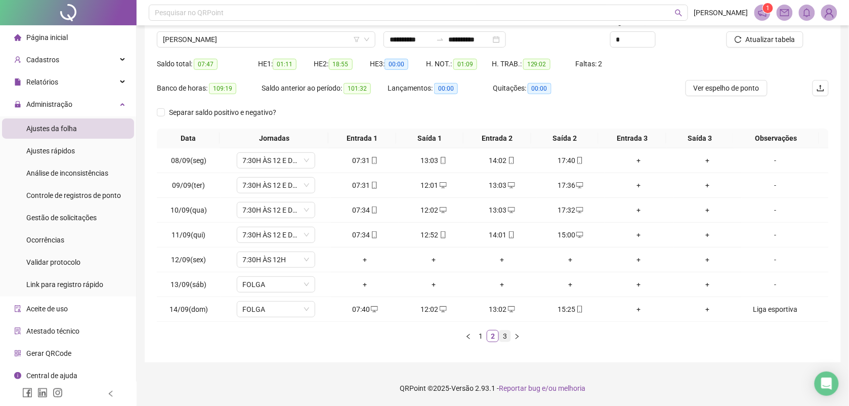
click at [503, 338] on link "3" at bounding box center [504, 335] width 11 height 11
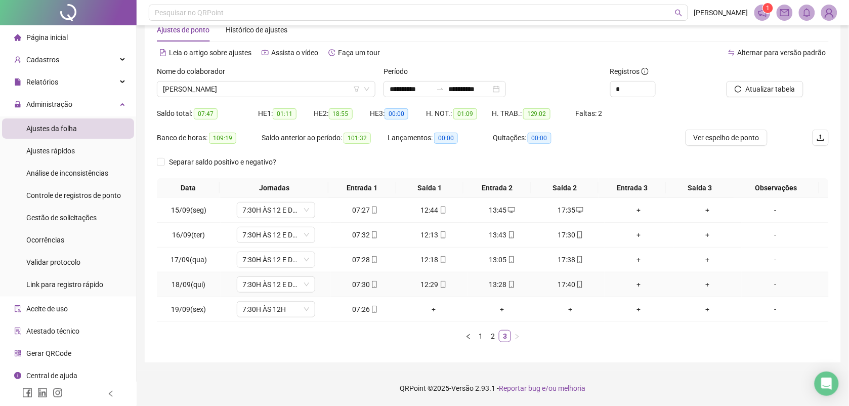
scroll to position [0, 0]
